Goal: Transaction & Acquisition: Obtain resource

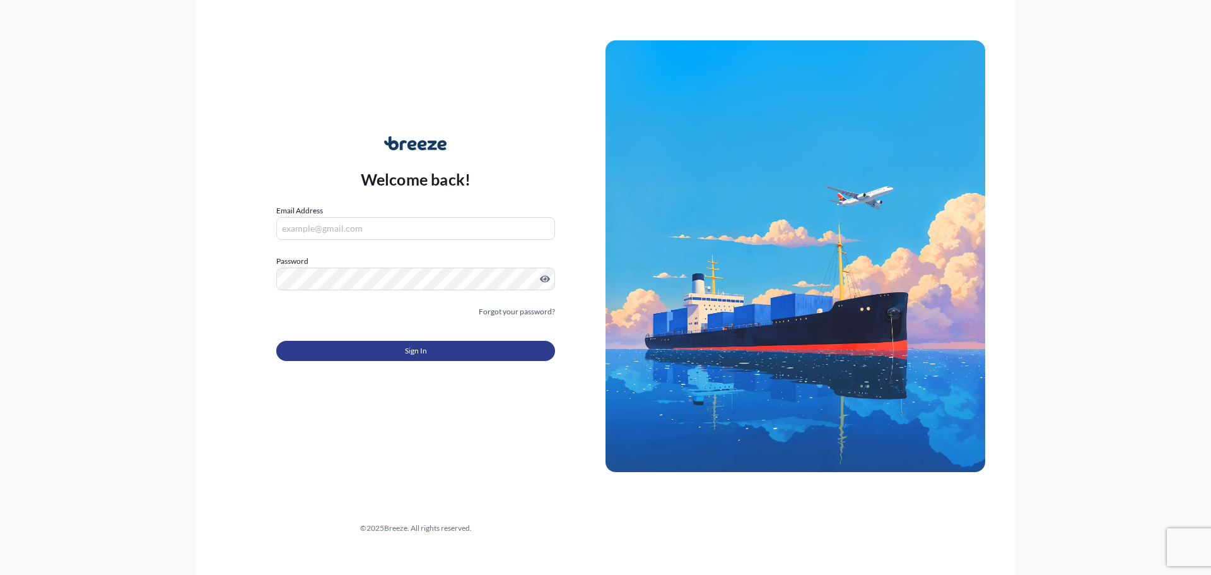
type input "[EMAIL_ADDRESS][DOMAIN_NAME]"
click at [369, 349] on button "Sign In" at bounding box center [415, 351] width 279 height 20
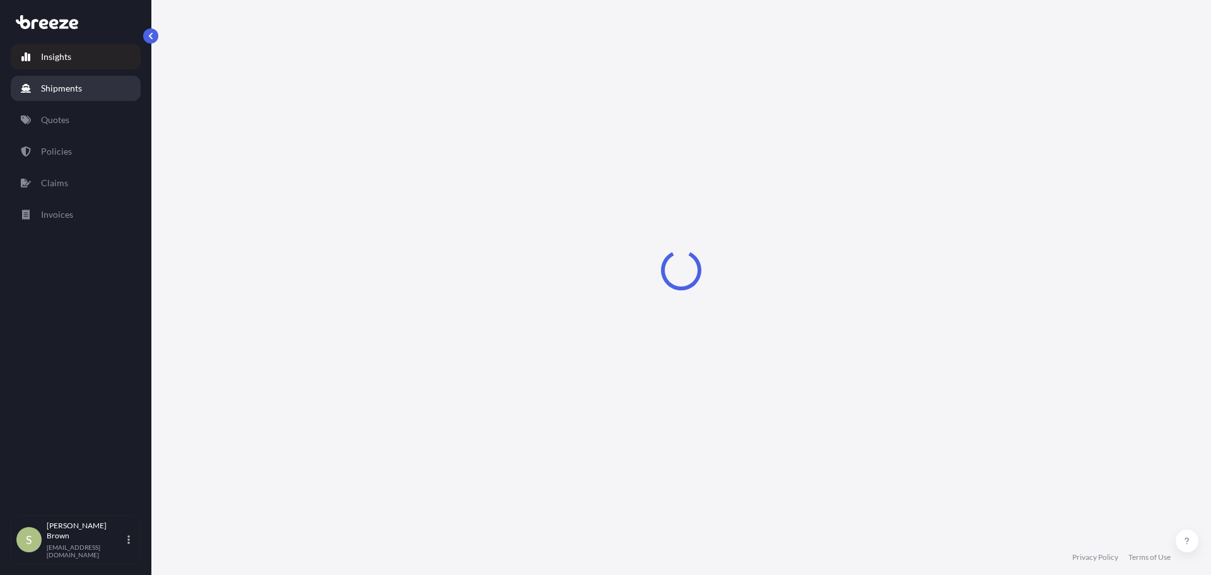
select select "2025"
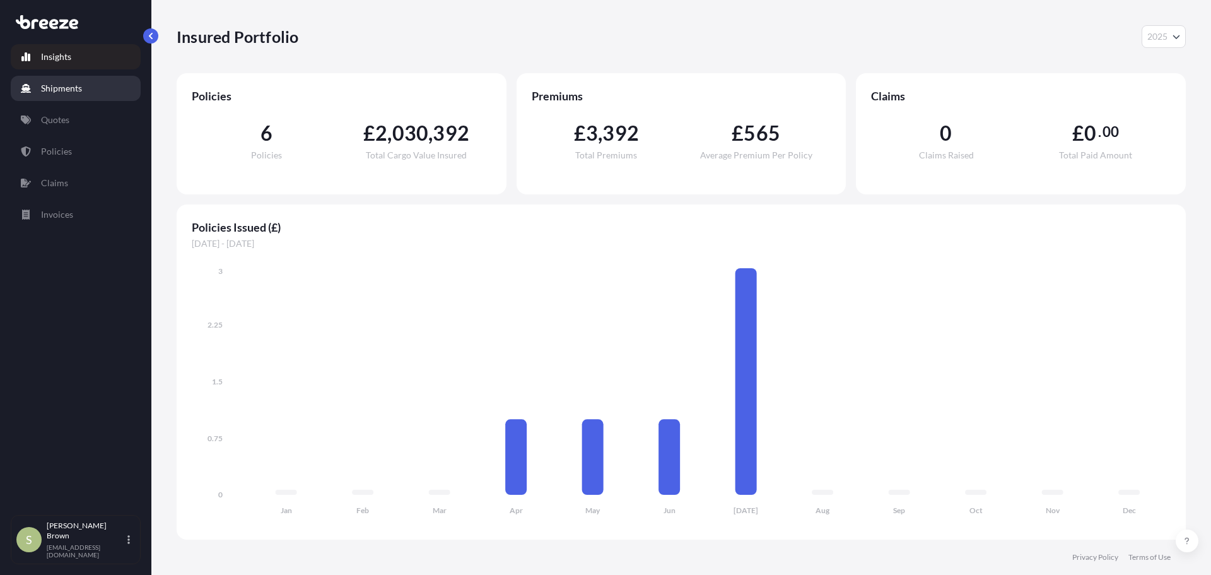
click at [74, 86] on p "Shipments" at bounding box center [61, 88] width 41 height 13
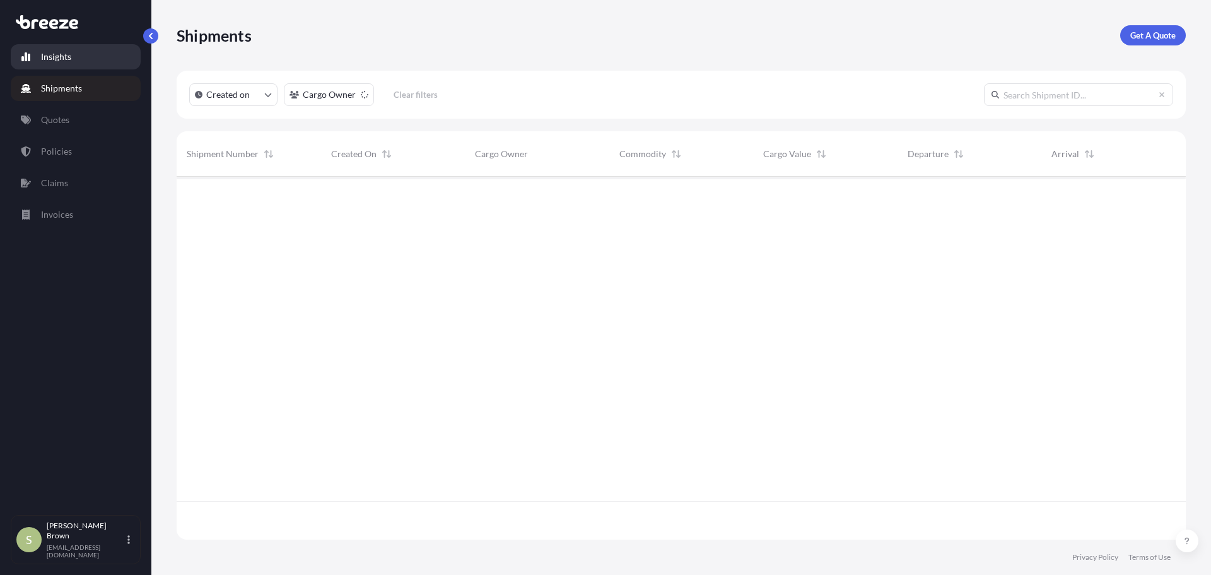
scroll to position [399, 1000]
click at [74, 66] on link "Insights" at bounding box center [76, 56] width 130 height 25
select select "2025"
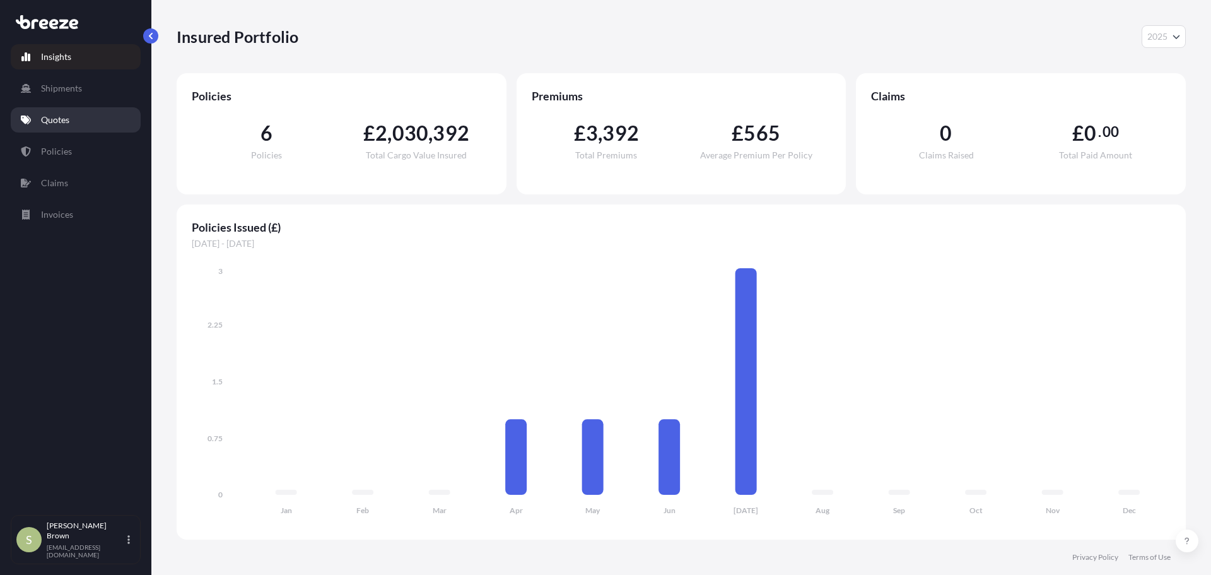
click at [78, 120] on link "Quotes" at bounding box center [76, 119] width 130 height 25
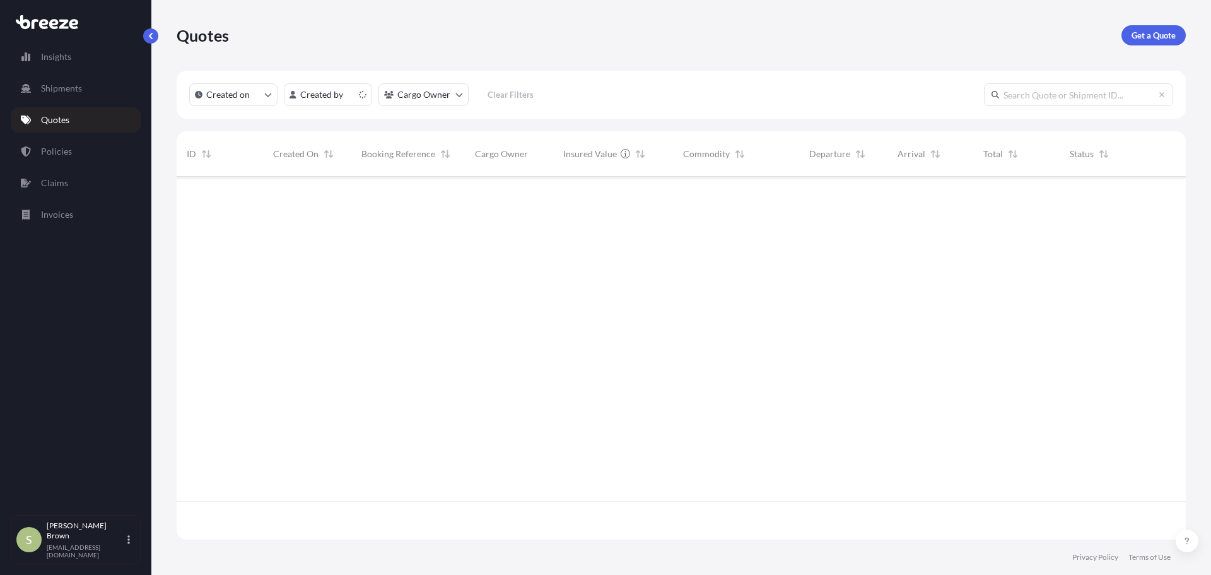
scroll to position [360, 1000]
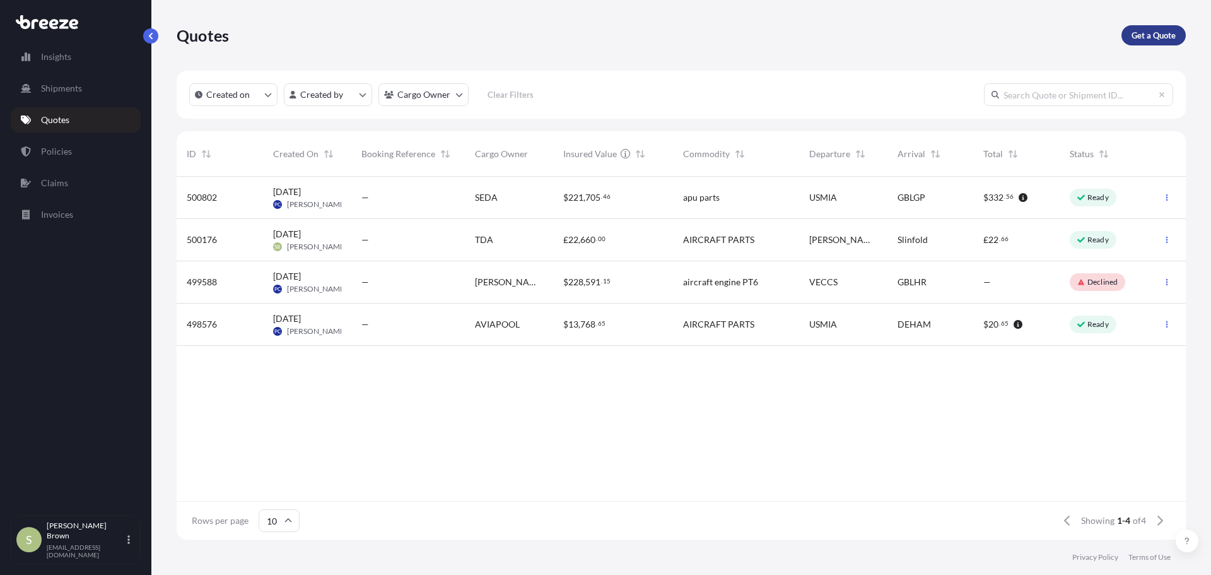
click at [1146, 37] on p "Get a Quote" at bounding box center [1154, 35] width 44 height 13
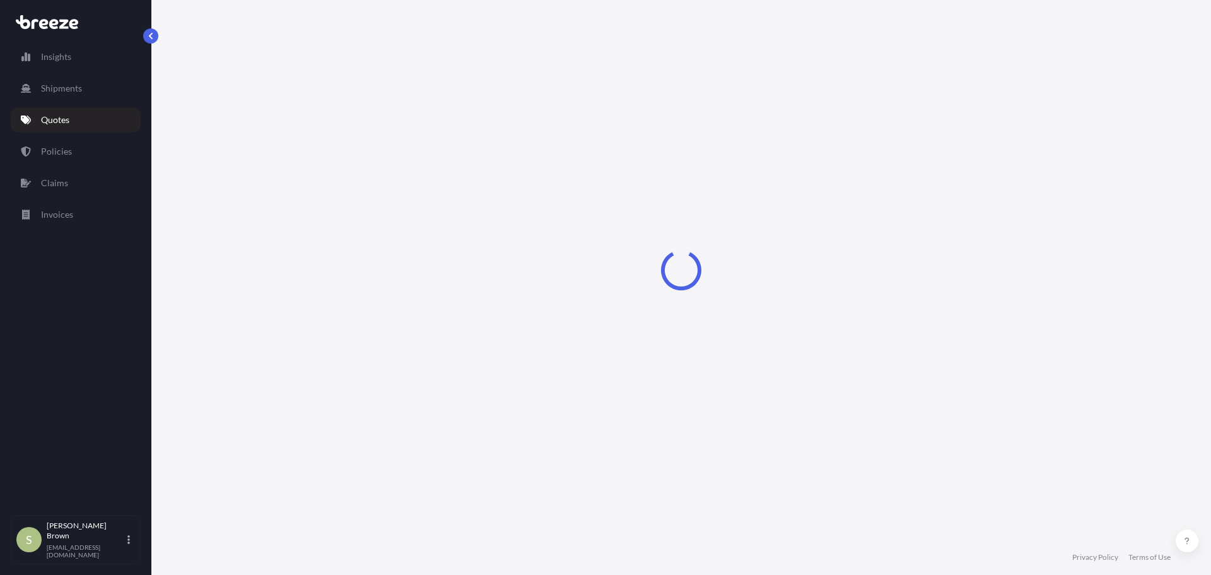
select select "Road"
select select "Sea"
select select "1"
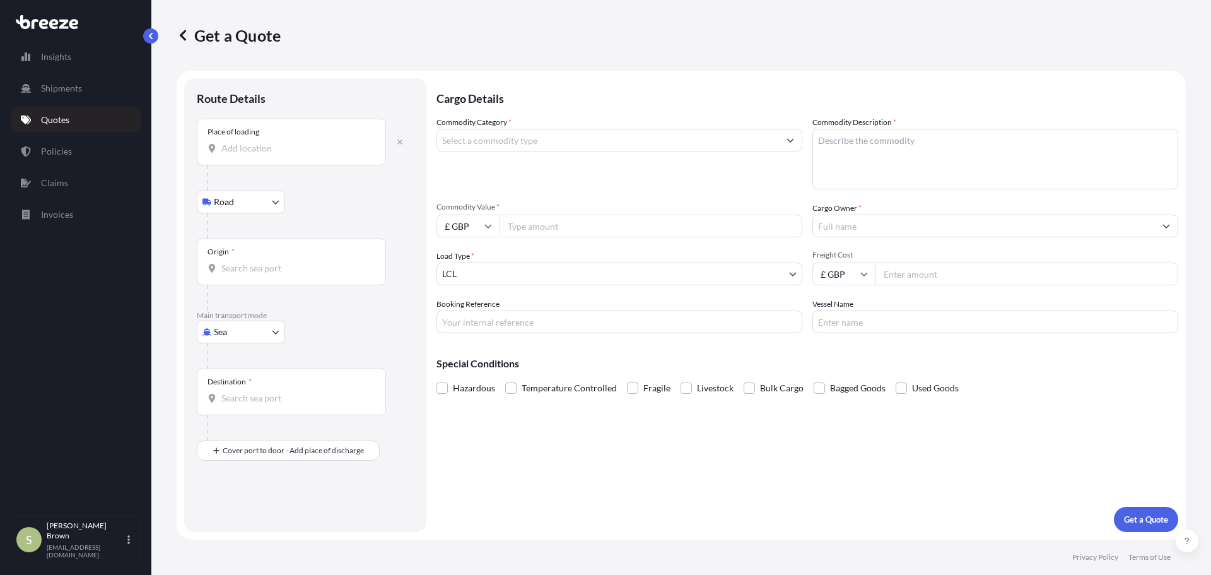
click at [271, 130] on div "Place of loading" at bounding box center [291, 142] width 189 height 47
click at [271, 142] on input "Place of loading" at bounding box center [295, 148] width 149 height 13
click at [176, 221] on div "Get a Quote Route Details Place of loading Road Road Rail Origin * Main transpo…" at bounding box center [681, 269] width 1060 height 539
click at [228, 202] on body "0 options available. Insights Shipments Quotes Policies Claims Invoices S [PERS…" at bounding box center [605, 287] width 1211 height 575
click at [397, 139] on icon "button" at bounding box center [400, 142] width 8 height 8
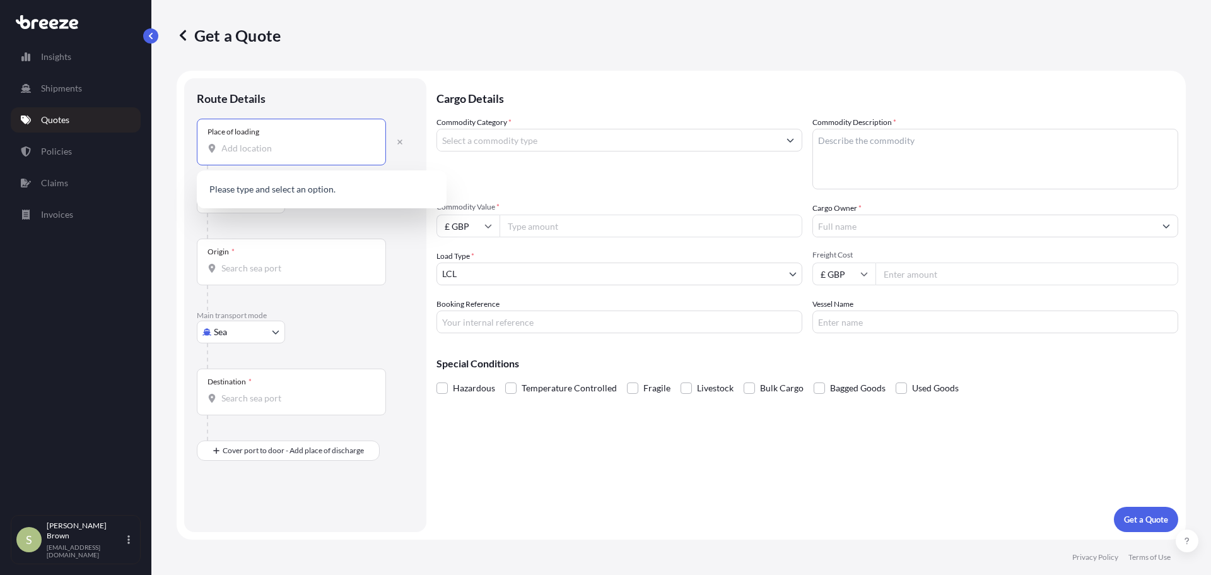
click at [273, 151] on input "Place of loading" at bounding box center [295, 148] width 149 height 13
click at [250, 153] on input "Place of loading" at bounding box center [295, 148] width 149 height 13
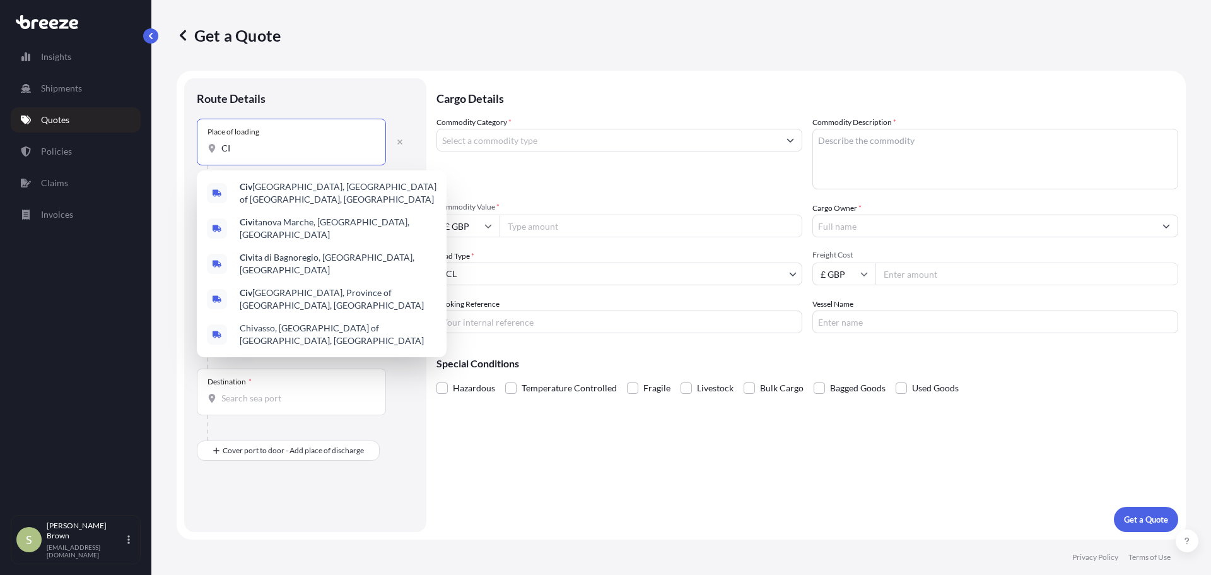
type input "C"
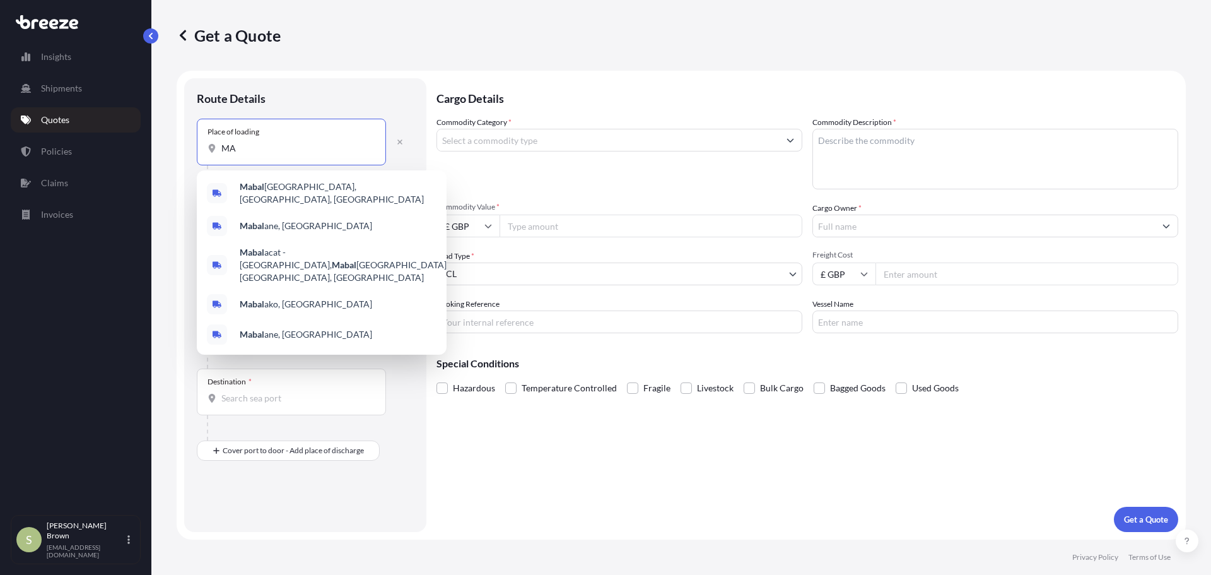
type input "M"
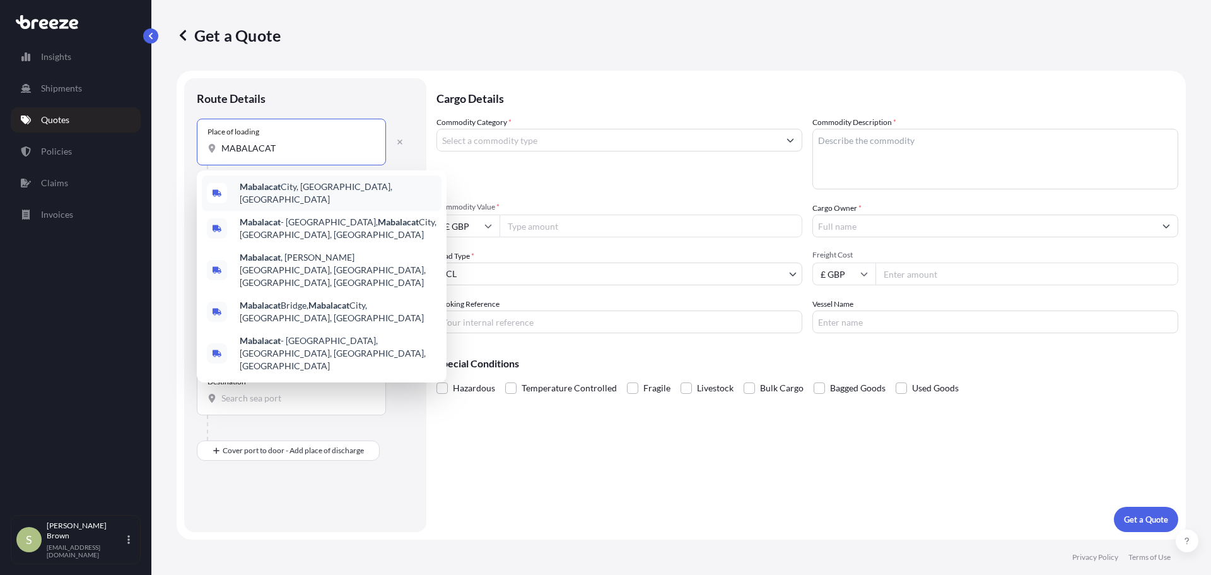
click at [380, 194] on span "[GEOGRAPHIC_DATA], [GEOGRAPHIC_DATA], [GEOGRAPHIC_DATA]" at bounding box center [338, 192] width 197 height 25
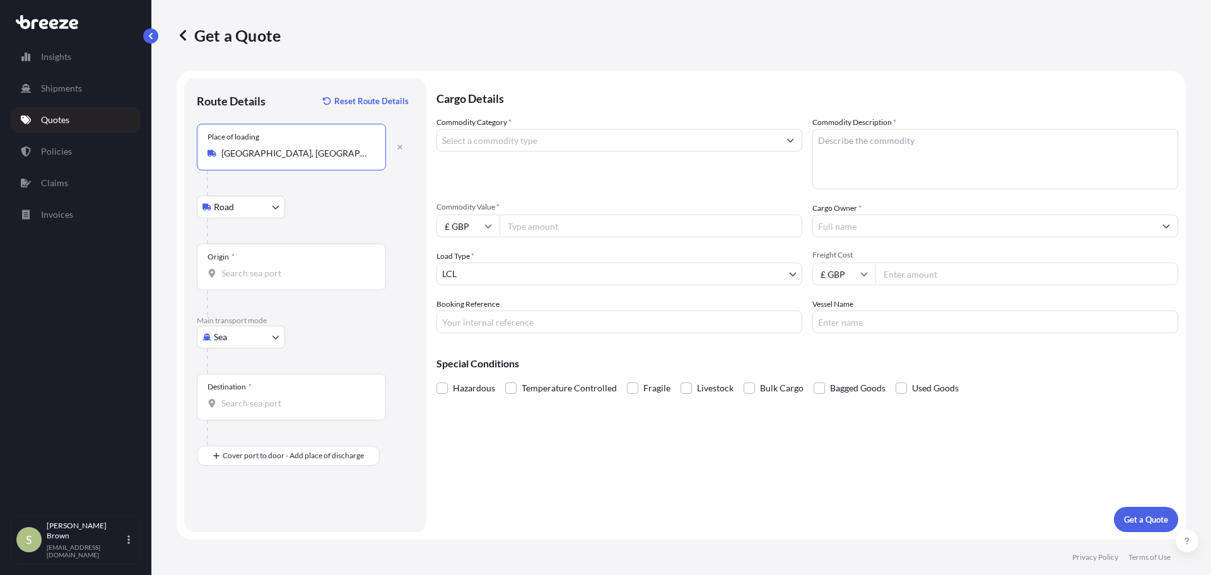
type input "[GEOGRAPHIC_DATA], [GEOGRAPHIC_DATA], [GEOGRAPHIC_DATA]"
click at [282, 271] on input "Origin *" at bounding box center [295, 273] width 149 height 13
drag, startPoint x: 254, startPoint y: 272, endPoint x: 221, endPoint y: 280, distance: 34.4
click at [254, 272] on input "Origin * Please select an origin" at bounding box center [295, 273] width 149 height 13
click at [272, 284] on div "Origin *" at bounding box center [291, 267] width 189 height 47
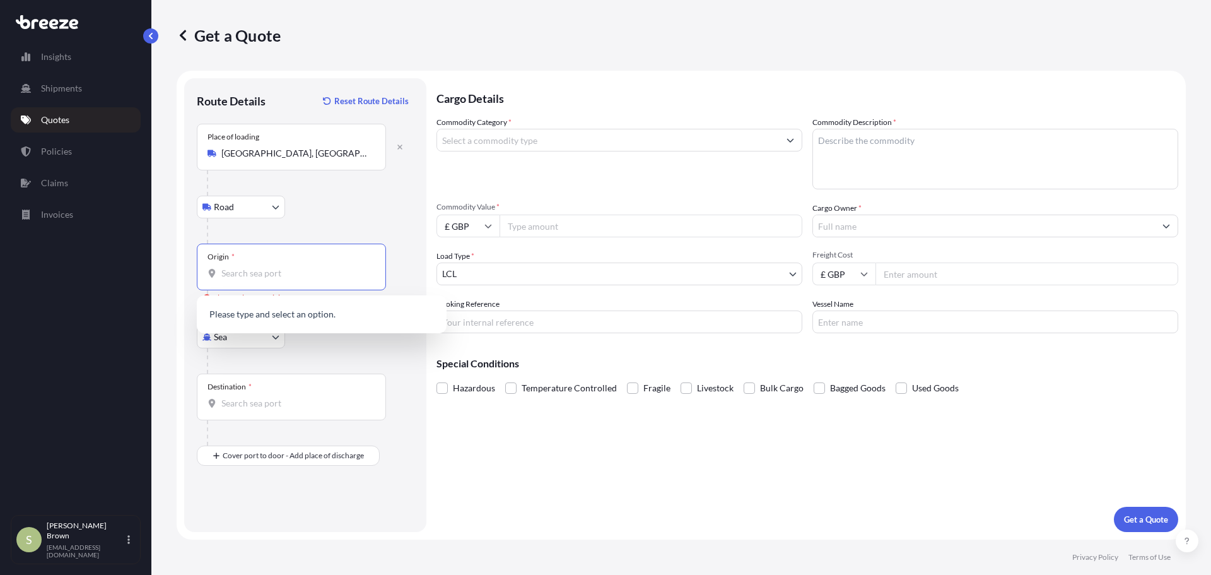
click at [272, 279] on input "Origin * Please select an origin" at bounding box center [295, 273] width 149 height 13
click at [290, 317] on span "PH MNL - [GEOGRAPHIC_DATA], [GEOGRAPHIC_DATA]" at bounding box center [338, 317] width 197 height 25
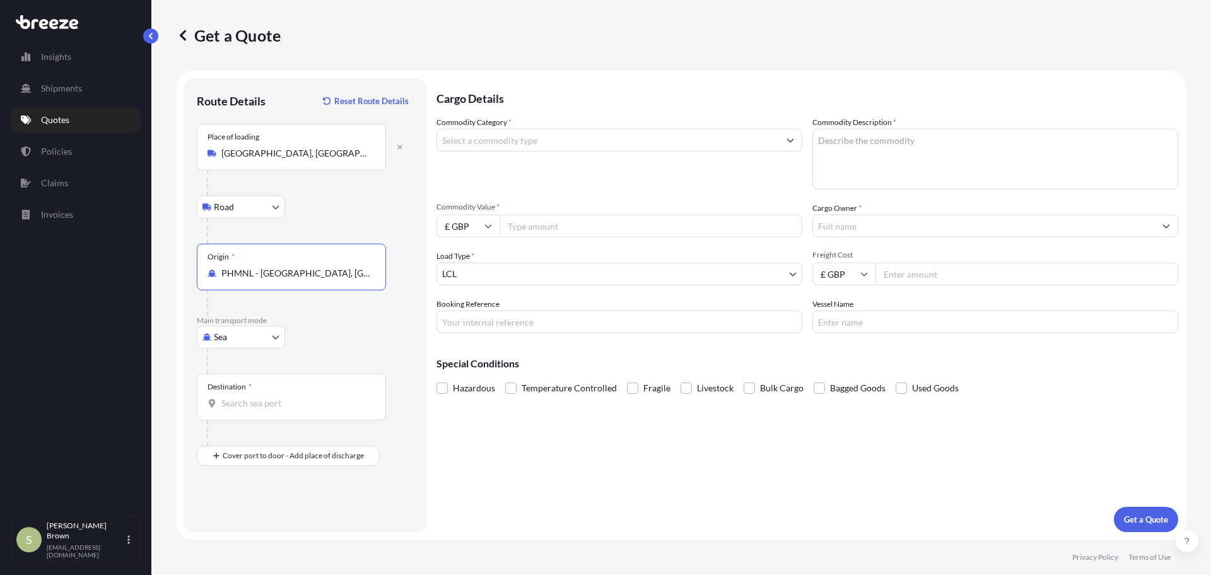
type input "PHMNL - [GEOGRAPHIC_DATA], [GEOGRAPHIC_DATA]"
click at [233, 396] on div "Destination *" at bounding box center [291, 396] width 189 height 47
click at [233, 397] on input "Destination *" at bounding box center [295, 403] width 149 height 13
click at [256, 405] on input "Destination * Please select a destination" at bounding box center [295, 403] width 149 height 13
click at [366, 353] on div at bounding box center [310, 360] width 207 height 25
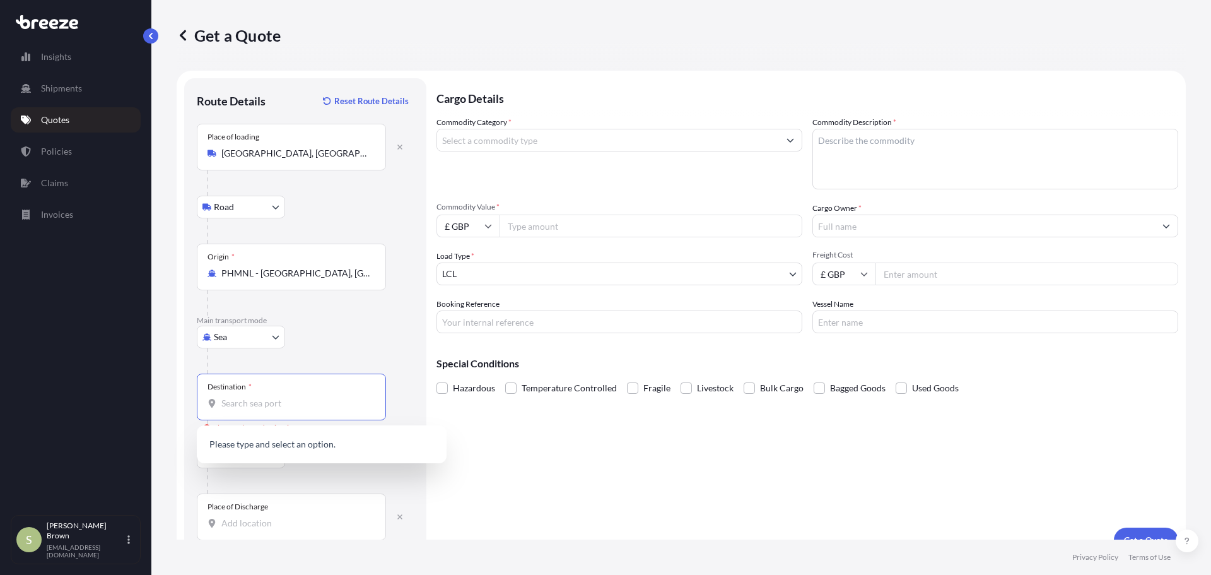
click at [279, 399] on input "Destination * Please select a destination" at bounding box center [295, 403] width 149 height 13
click at [234, 400] on input "Destination * Please select a destination" at bounding box center [295, 403] width 149 height 13
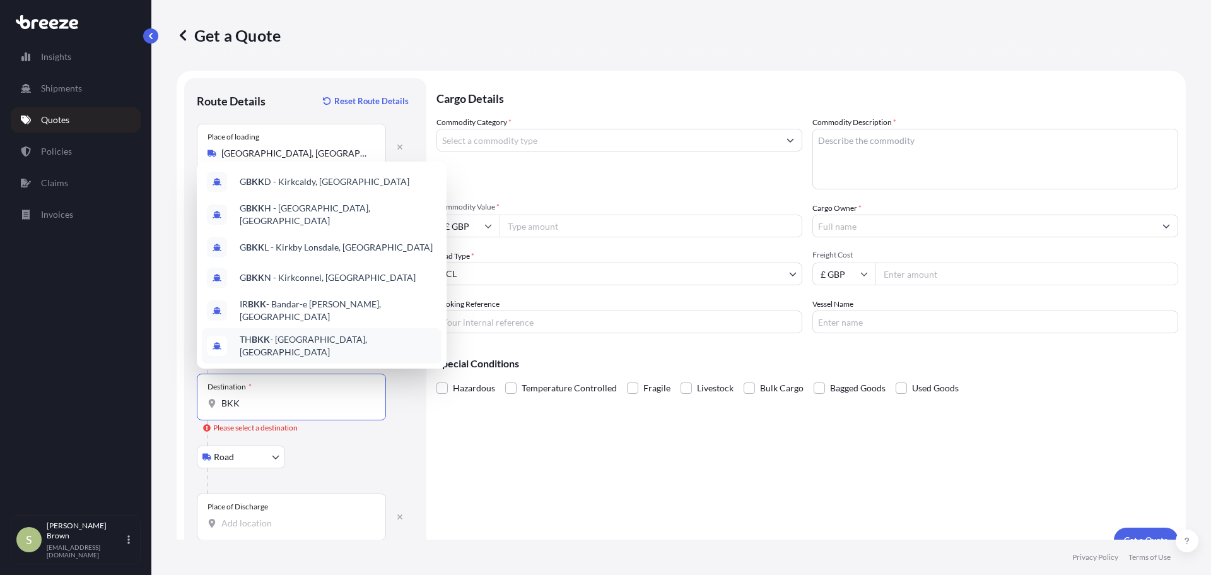
drag, startPoint x: 266, startPoint y: 397, endPoint x: 184, endPoint y: 397, distance: 82.0
click at [184, 397] on div "Route Details Reset Route Details Place of loading [GEOGRAPHIC_DATA] Rail Origi…" at bounding box center [305, 315] width 242 height 474
click at [300, 346] on span "TH BKK - [GEOGRAPHIC_DATA], [GEOGRAPHIC_DATA]" at bounding box center [338, 345] width 197 height 25
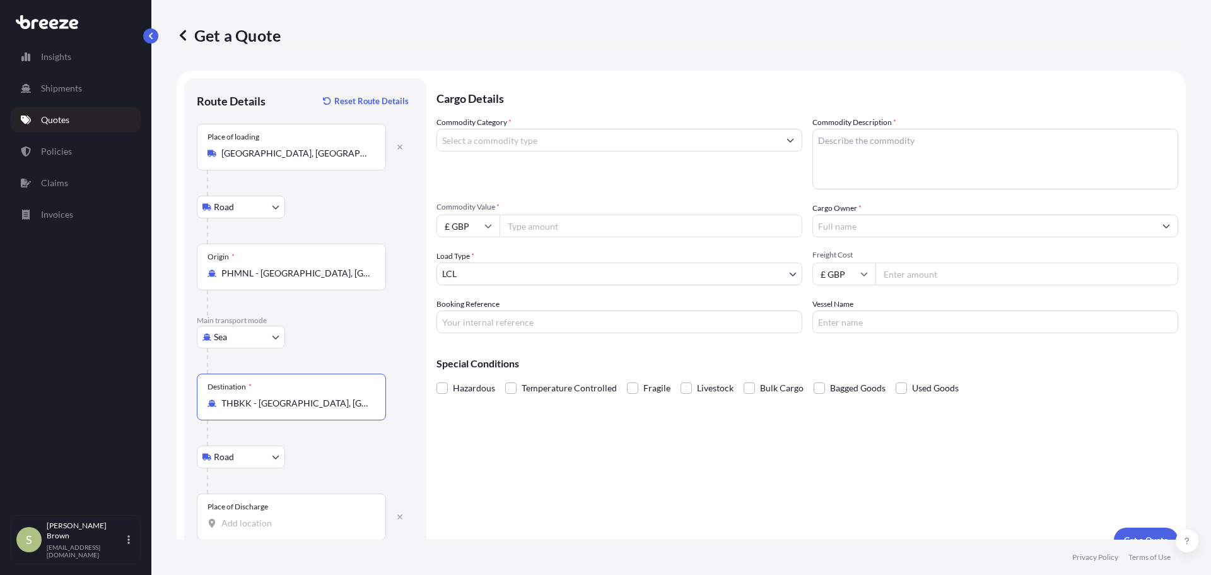
type input "THBKK - [GEOGRAPHIC_DATA], [GEOGRAPHIC_DATA]"
click at [243, 519] on input "Place of Discharge" at bounding box center [295, 523] width 149 height 13
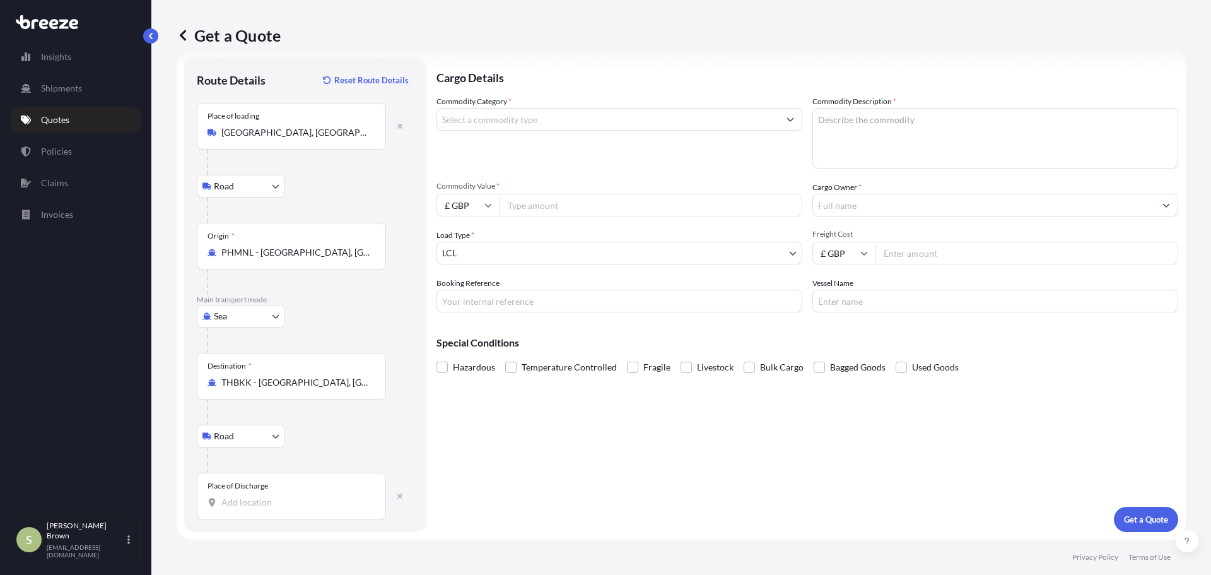
click at [249, 507] on input "Place of Discharge" at bounding box center [295, 502] width 149 height 13
click at [519, 256] on body "Insights Shipments Quotes Policies Claims Invoices S [PERSON_NAME] [EMAIL_ADDRE…" at bounding box center [605, 287] width 1211 height 575
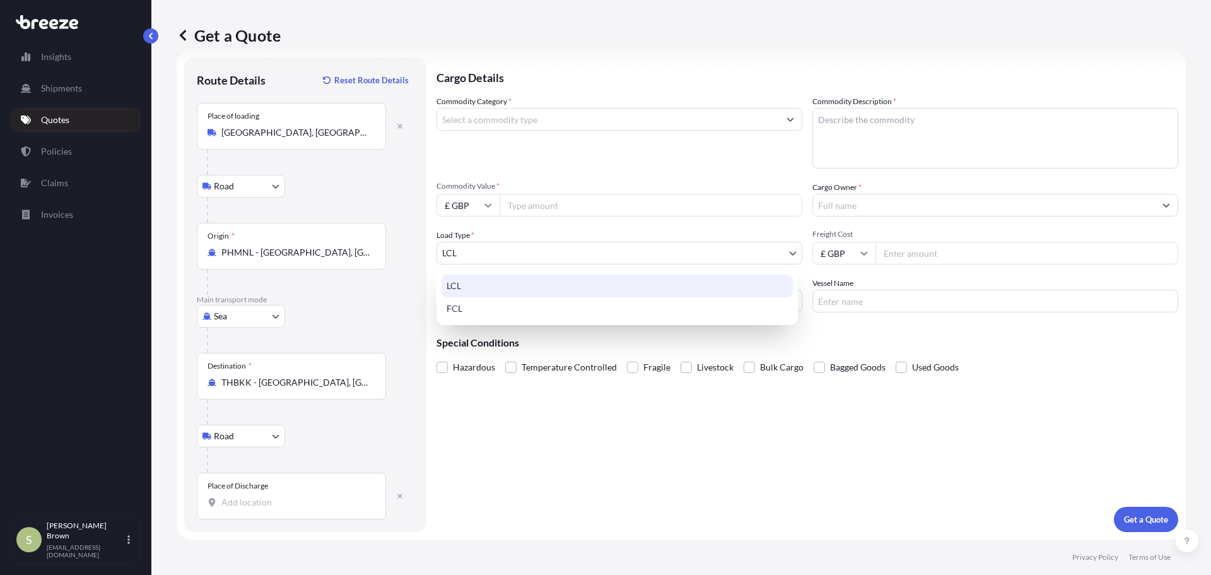
click at [508, 251] on body "Insights Shipments Quotes Policies Claims Invoices S [PERSON_NAME] [EMAIL_ADDRE…" at bounding box center [605, 287] width 1211 height 575
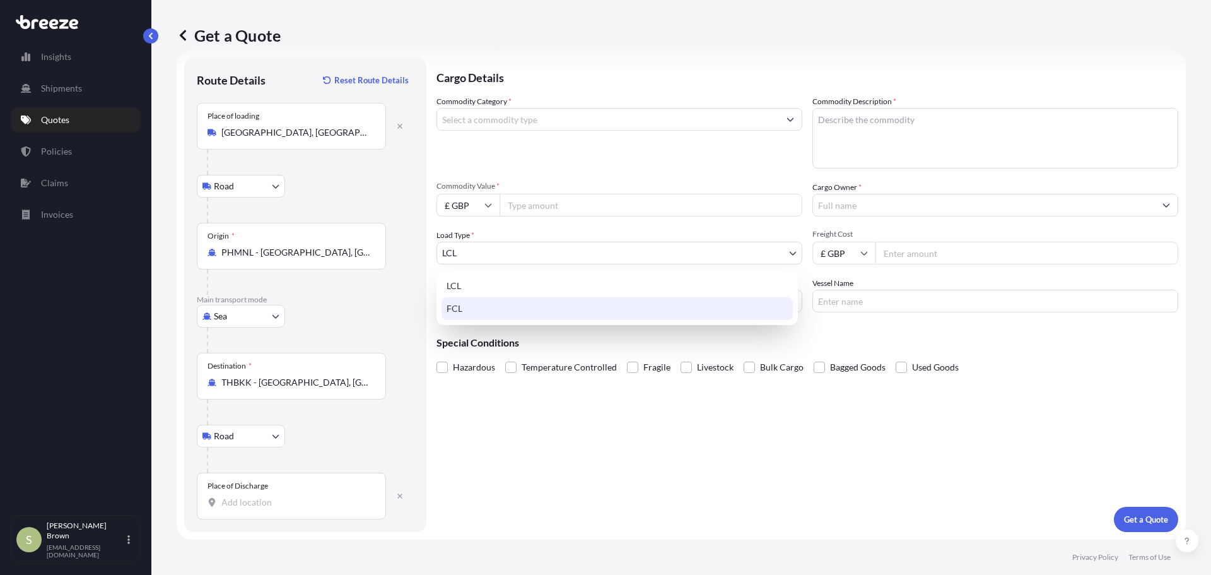
click at [483, 314] on div "FCL" at bounding box center [617, 308] width 351 height 23
select select "2"
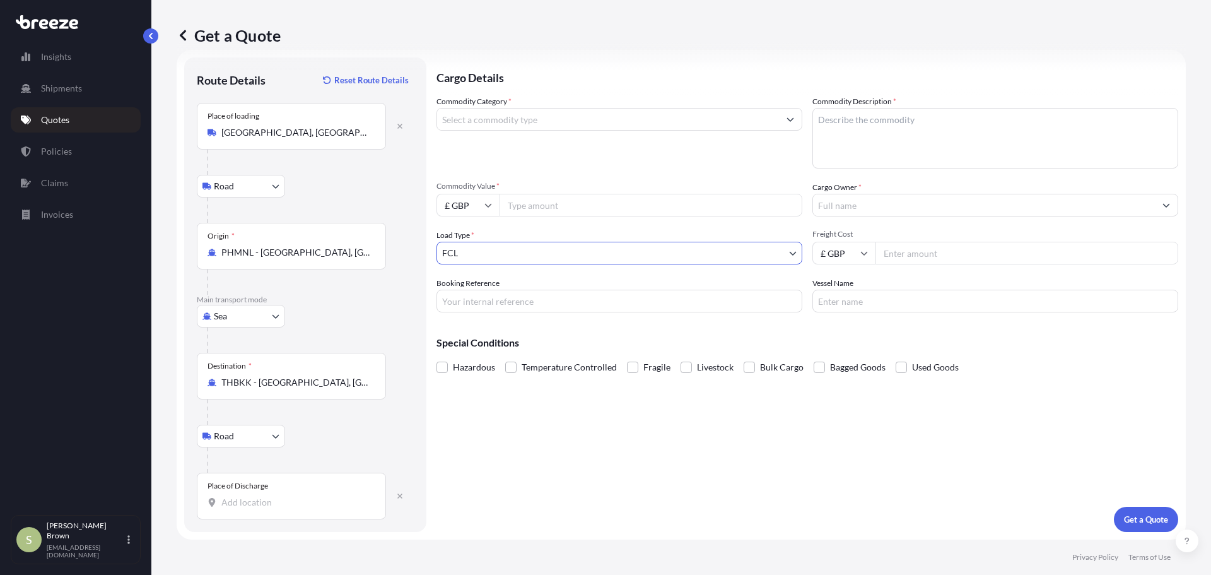
click at [537, 209] on input "Commodity Value *" at bounding box center [651, 205] width 303 height 23
click at [469, 215] on input "£ GBP" at bounding box center [468, 205] width 63 height 23
click at [465, 294] on div "$ USD" at bounding box center [468, 293] width 53 height 24
type input "$ USD"
click at [544, 208] on input "Commodity Value *" at bounding box center [651, 205] width 303 height 23
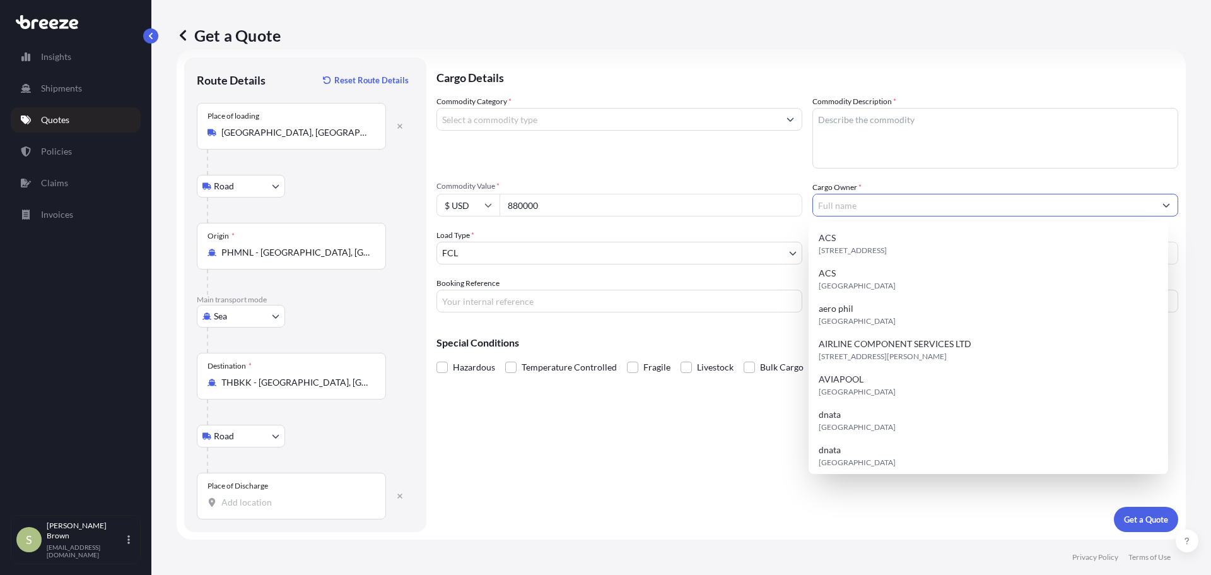
click at [544, 208] on input "880000" at bounding box center [651, 205] width 303 height 23
click at [519, 205] on input "8800000" at bounding box center [651, 205] width 303 height 23
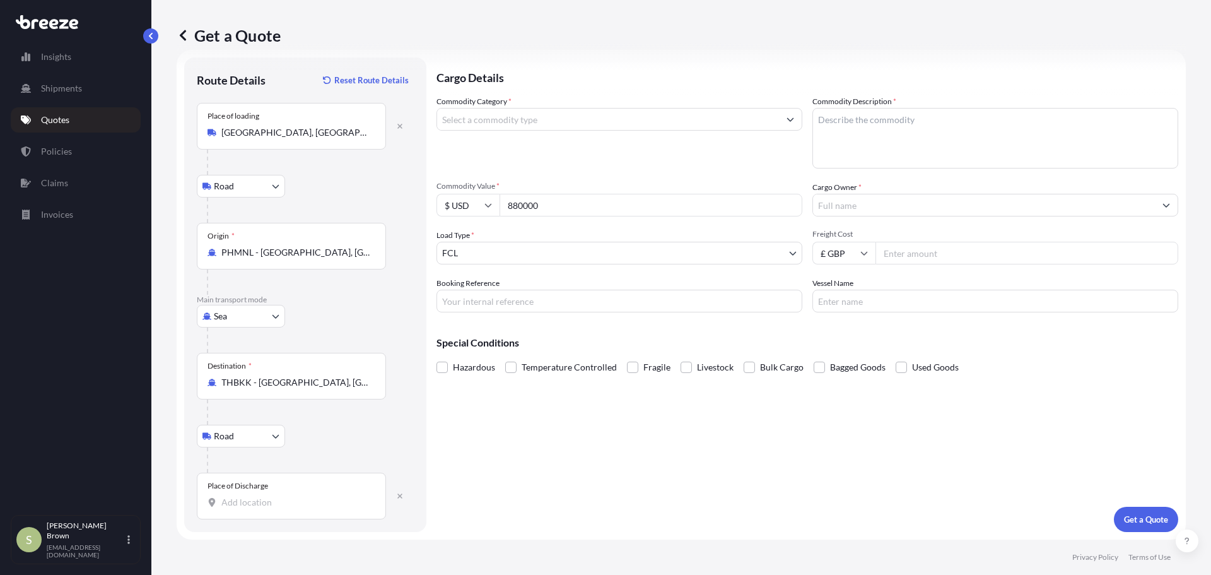
type input "880000"
click at [850, 198] on input "Cargo Owner *" at bounding box center [984, 205] width 342 height 23
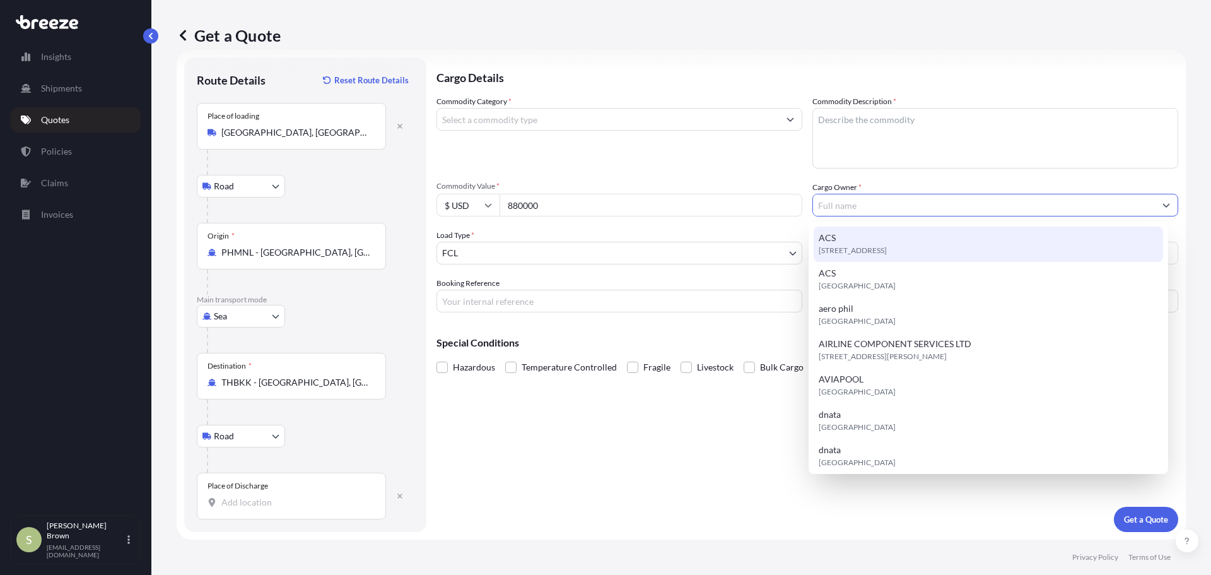
click at [859, 238] on div "[STREET_ADDRESS]" at bounding box center [989, 243] width 350 height 35
type input "ACS"
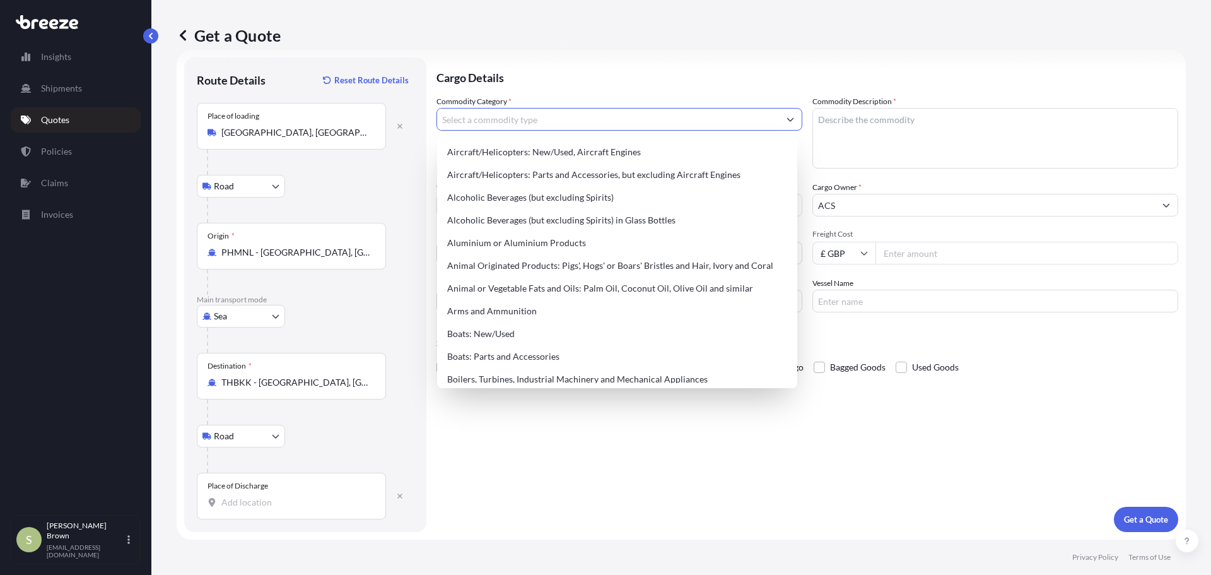
click at [539, 120] on input "Commodity Category *" at bounding box center [608, 119] width 342 height 23
click at [579, 179] on div "Aircraft/Helicopters: Parts and Accessories, but excluding Aircraft Engines" at bounding box center [617, 174] width 350 height 23
type input "Aircraft/Helicopters: Parts and Accessories, but excluding Aircraft Engines"
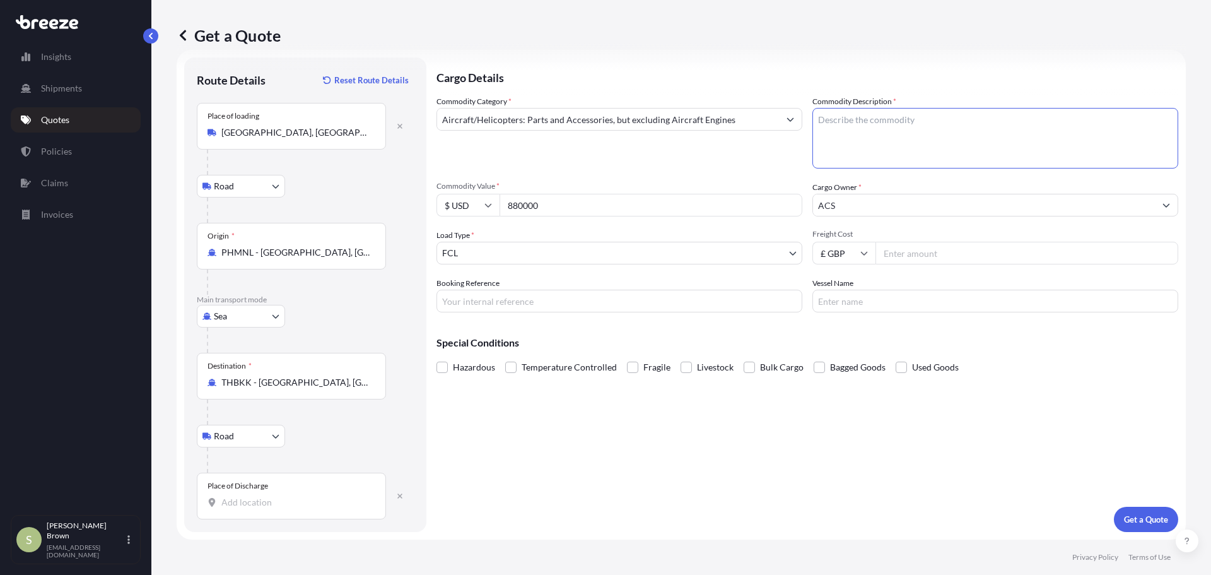
click at [824, 132] on textarea "Commodity Description *" at bounding box center [996, 138] width 366 height 61
type textarea "AIRCRAFT PARTS"
click at [485, 305] on input "Booking Reference" at bounding box center [620, 301] width 366 height 23
type input "S"
click at [854, 307] on input "Vessel Name" at bounding box center [996, 301] width 366 height 23
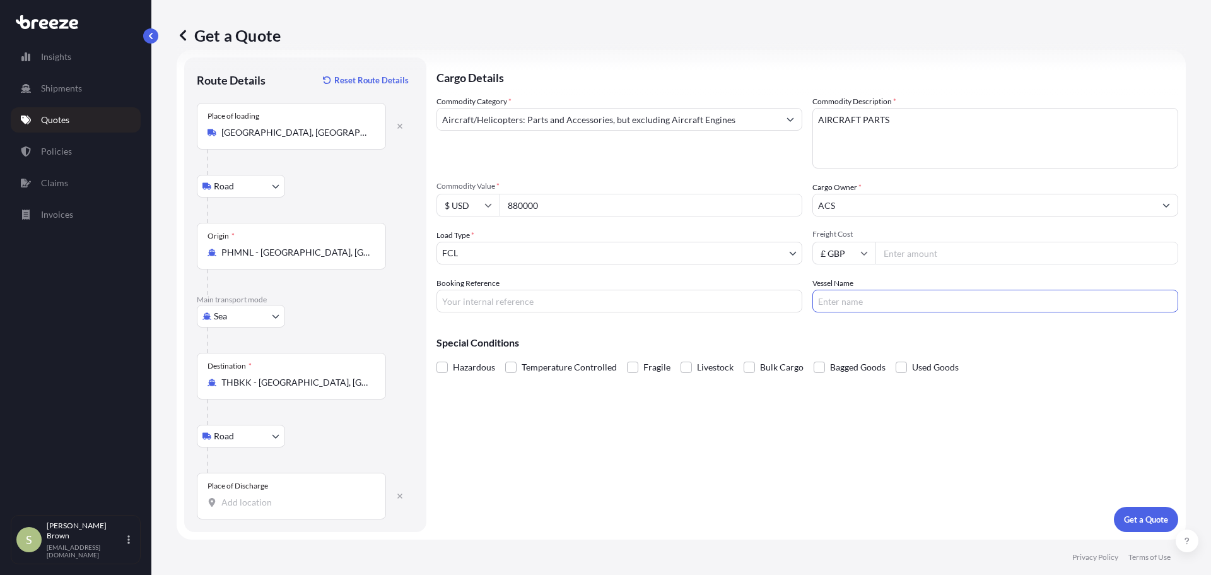
click at [920, 255] on input "Freight Cost" at bounding box center [1027, 253] width 303 height 23
click at [297, 507] on input "Place of Discharge" at bounding box center [295, 502] width 149 height 13
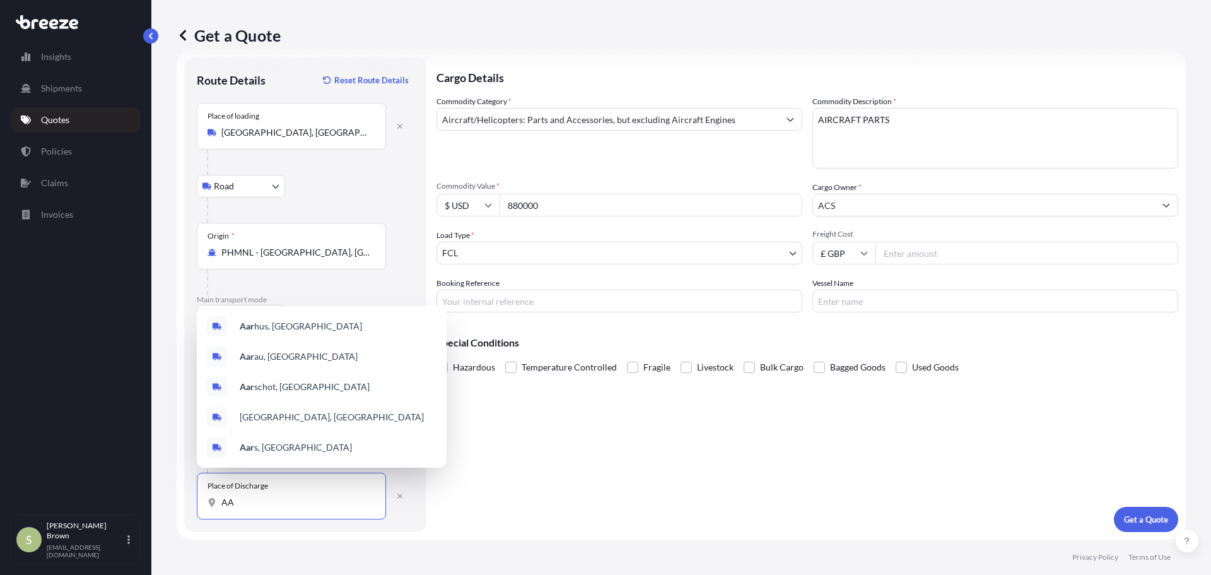
type input "A"
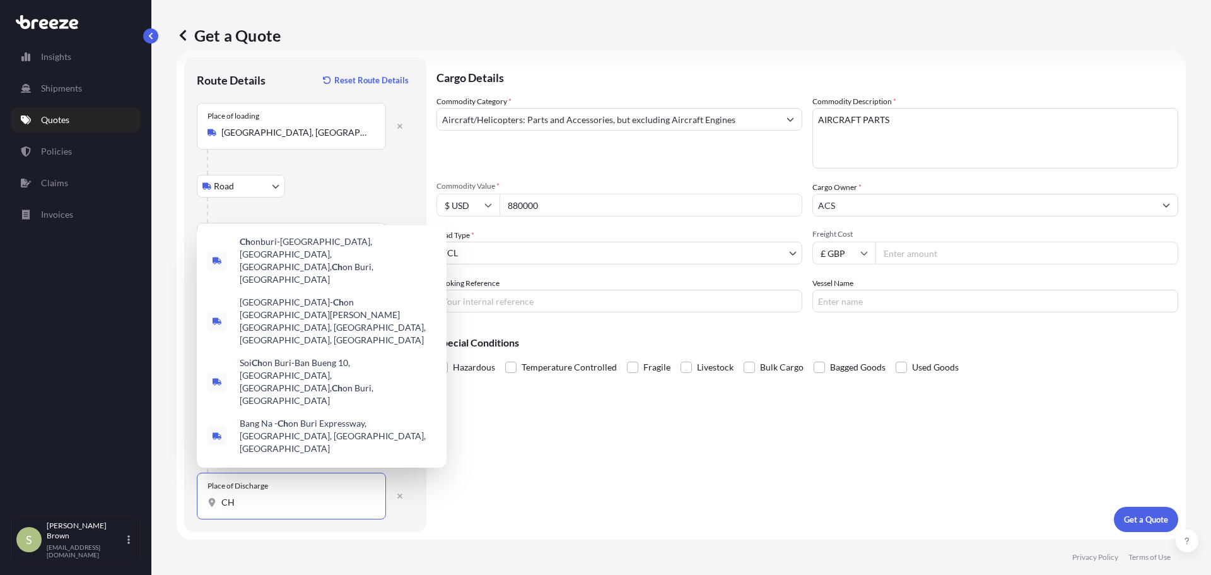
type input "C"
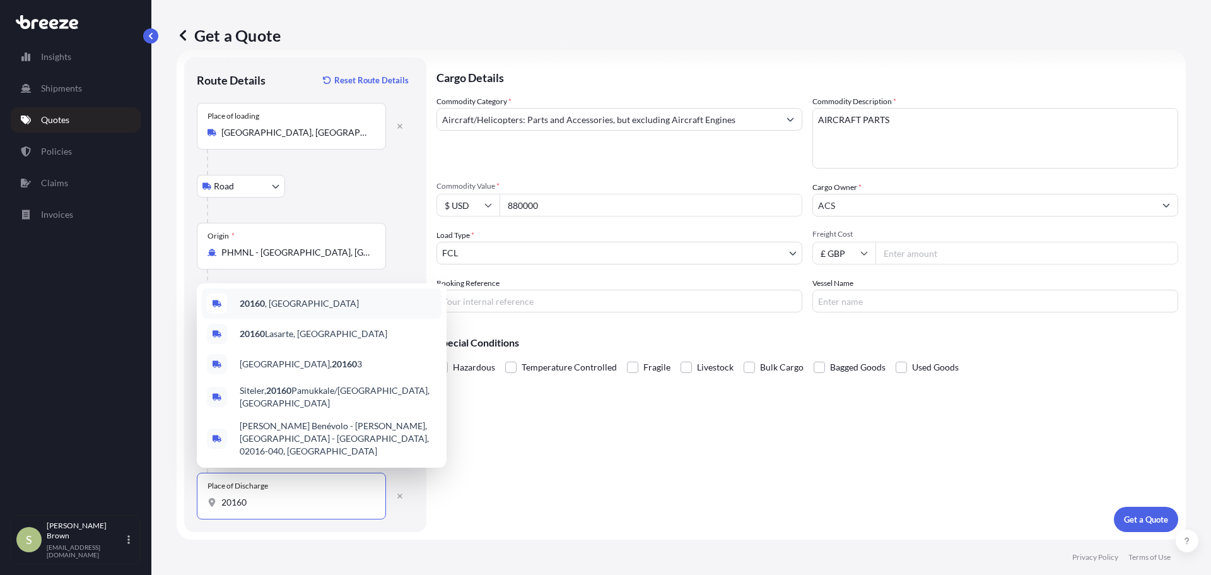
click at [286, 310] on span "20160 , [GEOGRAPHIC_DATA]" at bounding box center [299, 303] width 119 height 13
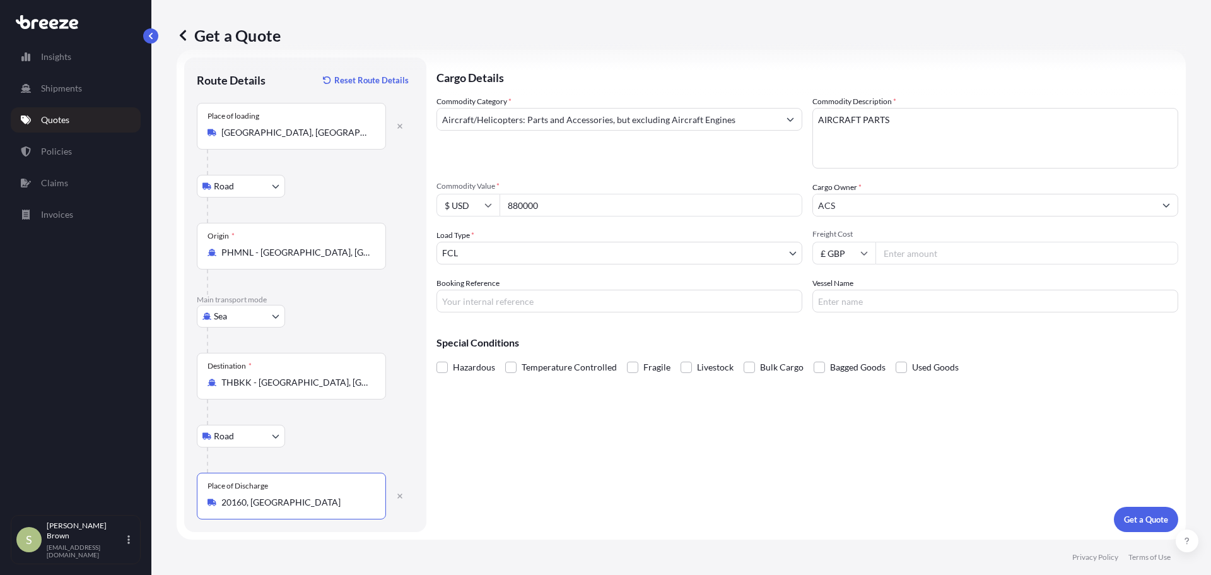
type input "20160, [GEOGRAPHIC_DATA]"
click at [901, 248] on input "Freight Cost" at bounding box center [1027, 253] width 303 height 23
click at [929, 298] on input "Vessel Name" at bounding box center [996, 301] width 366 height 23
click at [961, 249] on input "Freight Cost" at bounding box center [1027, 253] width 303 height 23
type input "3"
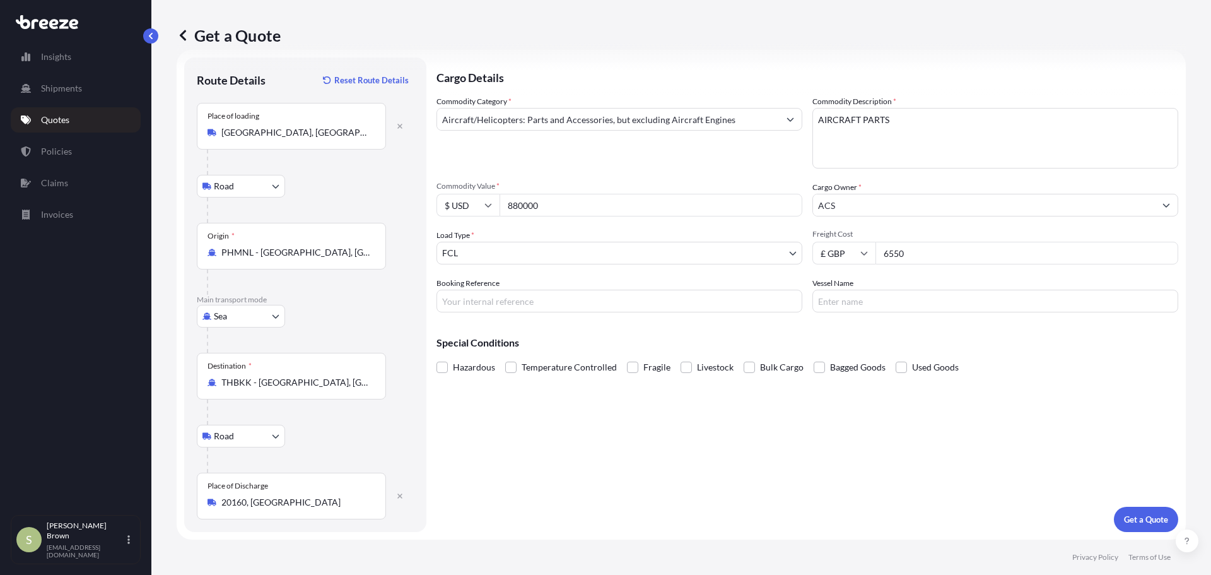
type input "6550"
click at [1118, 512] on button "Get a Quote" at bounding box center [1146, 519] width 64 height 25
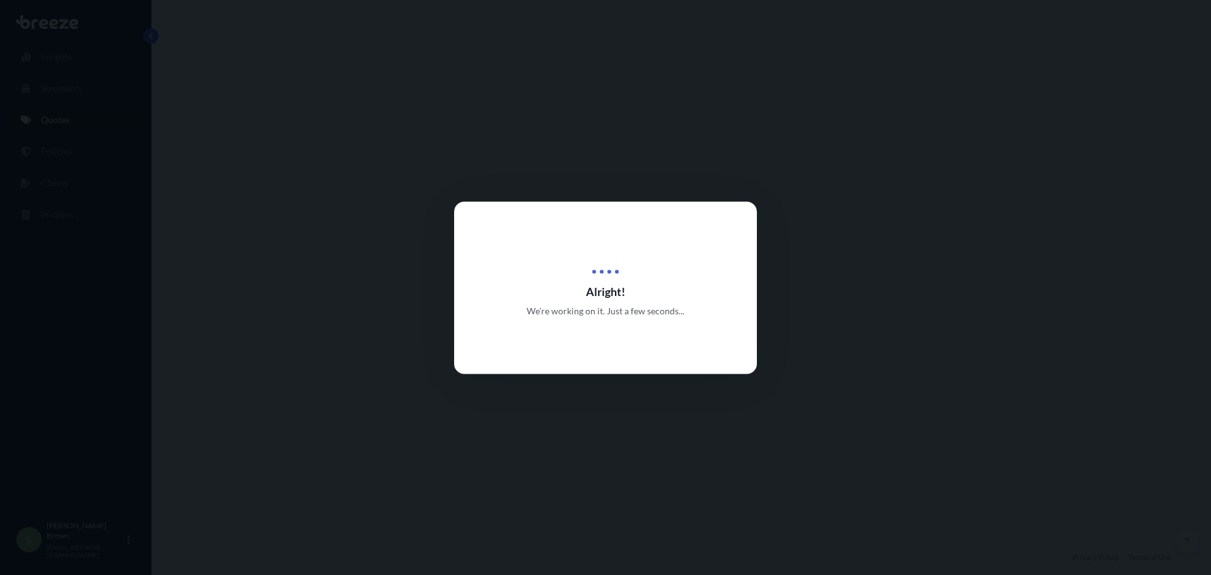
select select "Road"
select select "Sea"
select select "Road"
select select "2"
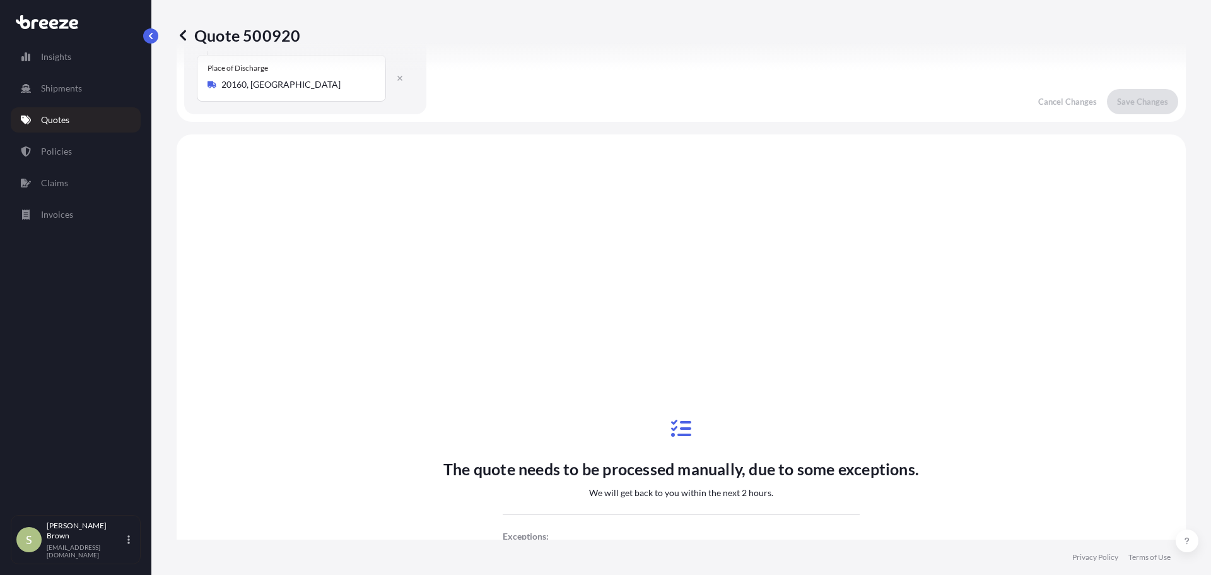
scroll to position [505, 0]
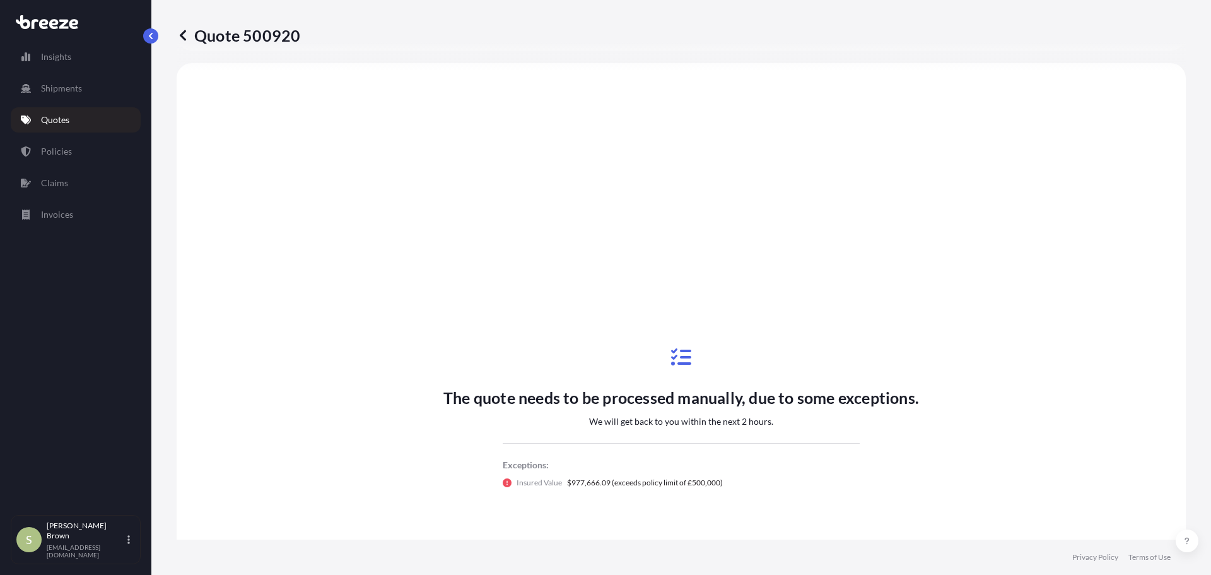
click at [180, 49] on div "Insights Shipments Quotes Policies Claims Invoices S [PERSON_NAME] [EMAIL_ADDRE…" at bounding box center [605, 287] width 1211 height 575
click at [182, 36] on icon at bounding box center [183, 35] width 6 height 11
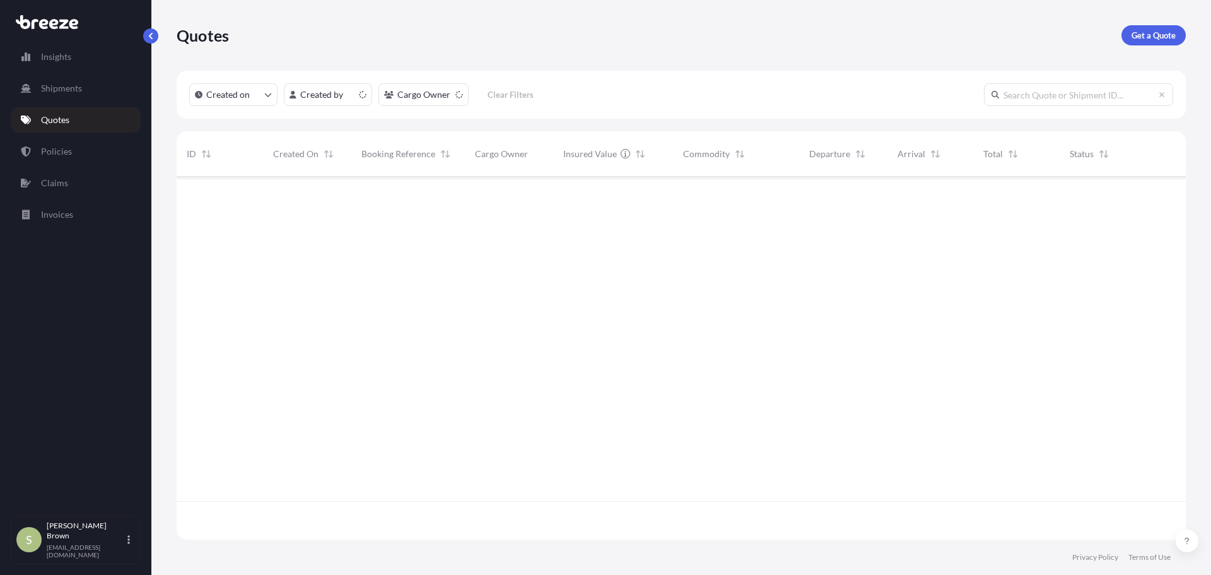
scroll to position [360, 1000]
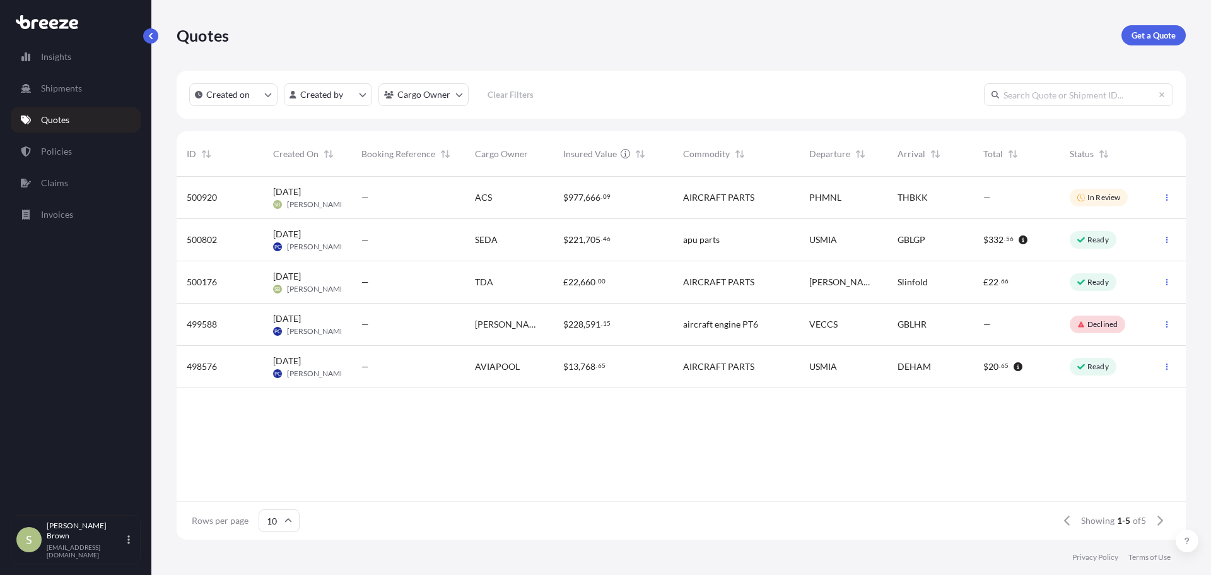
click at [442, 197] on div "—" at bounding box center [407, 197] width 93 height 13
select select "Road"
select select "Sea"
select select "Road"
select select "2"
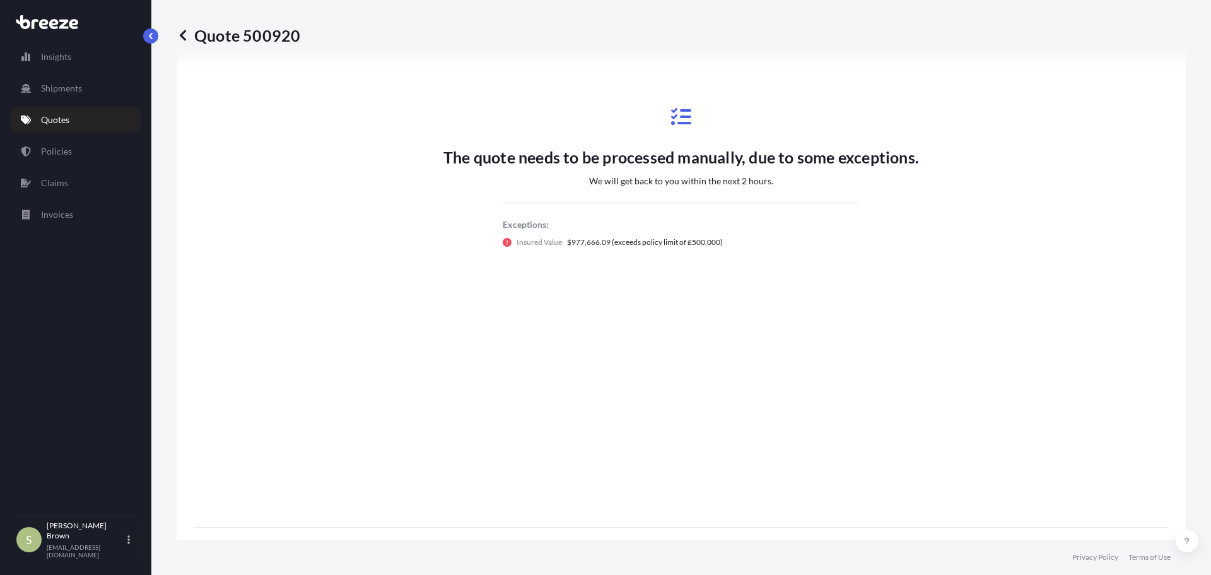
scroll to position [757, 0]
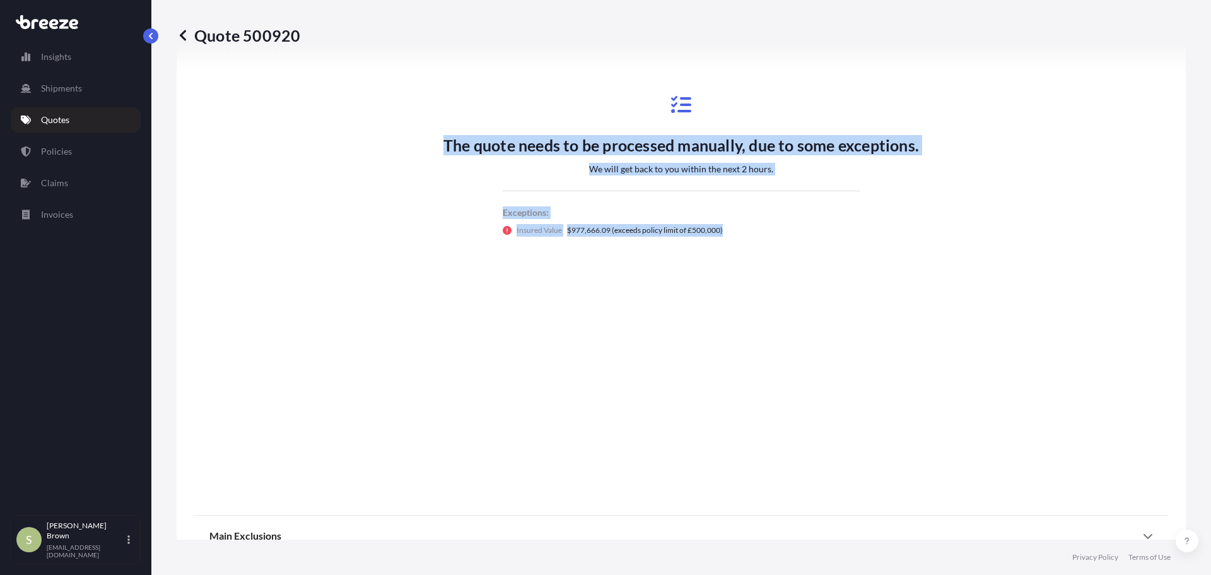
drag, startPoint x: 716, startPoint y: 233, endPoint x: 404, endPoint y: 230, distance: 312.3
click at [404, 230] on div "The quote needs to be processed manually, due to some exceptions. We will get b…" at bounding box center [681, 165] width 974 height 674
click at [801, 244] on div "The quote needs to be processed manually, due to some exceptions. We will get b…" at bounding box center [682, 165] width 476 height 189
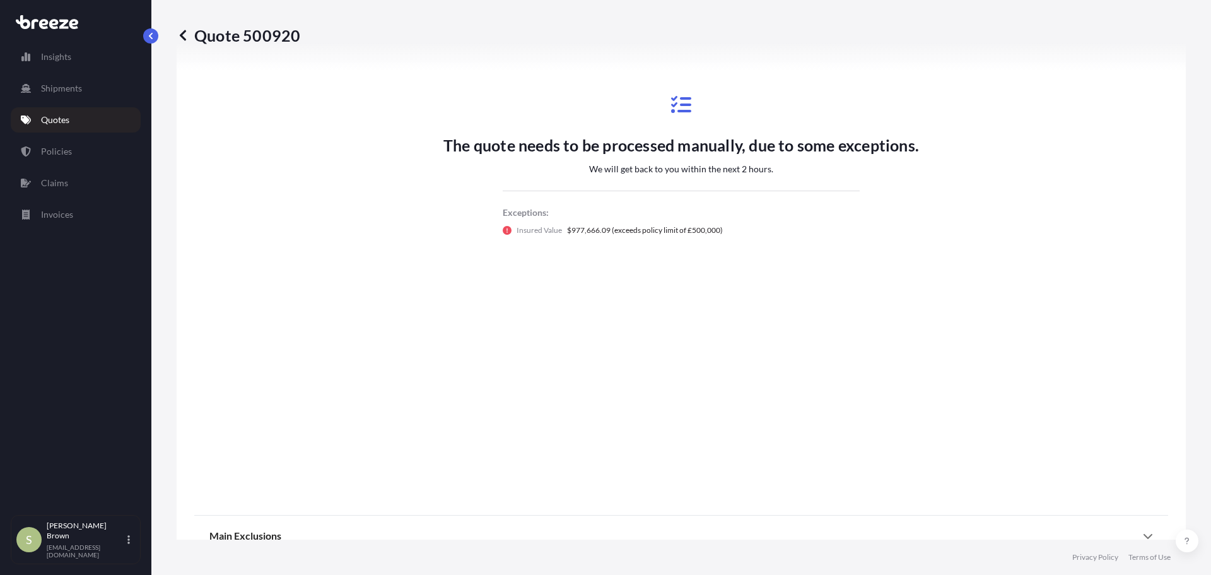
click at [503, 232] on icon at bounding box center [507, 230] width 9 height 9
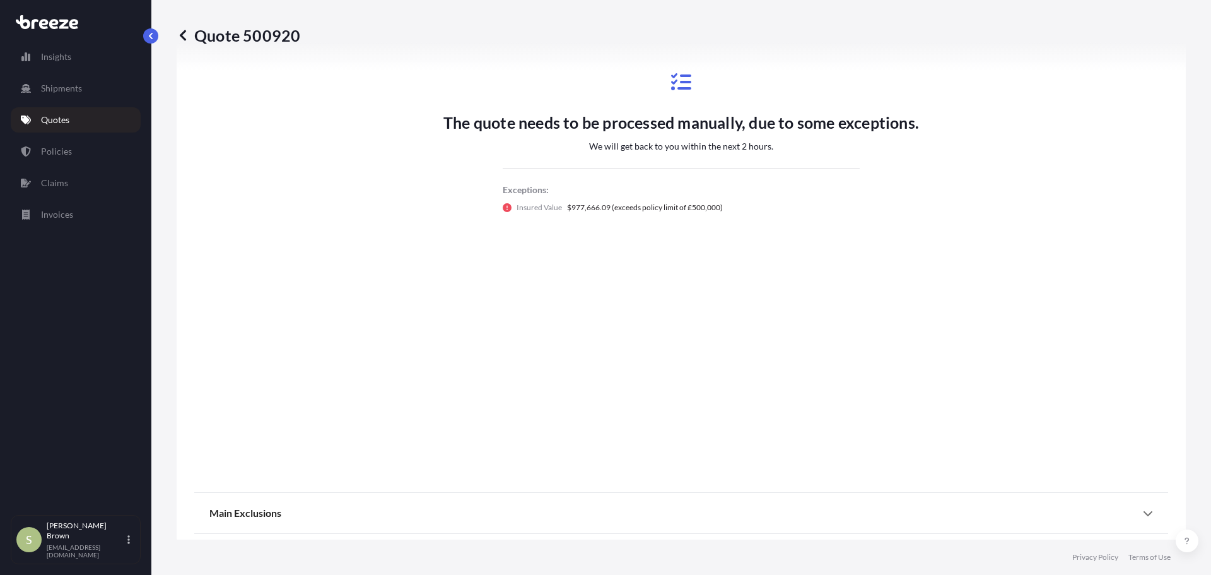
scroll to position [792, 0]
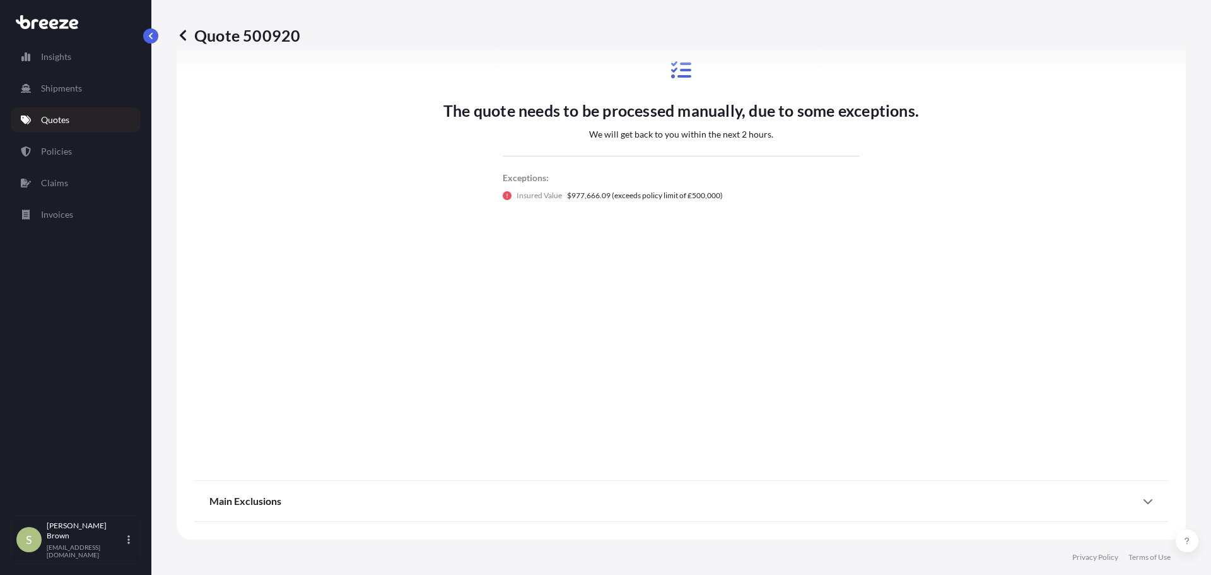
click at [1121, 503] on div "Main Exclusions" at bounding box center [681, 501] width 944 height 30
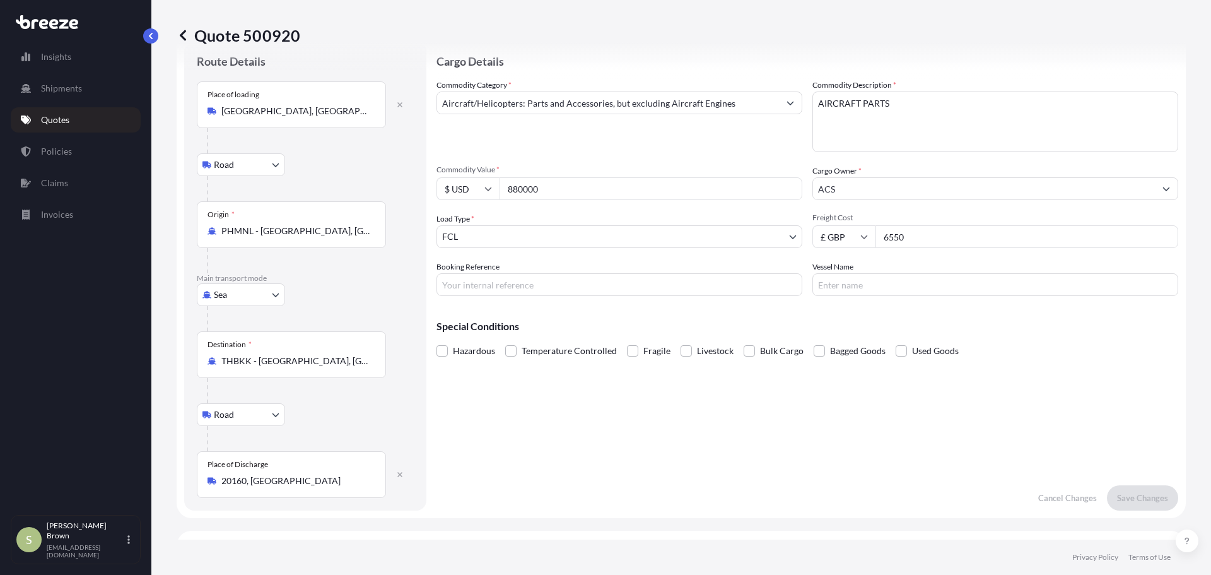
scroll to position [0, 0]
